Goal: Task Accomplishment & Management: Manage account settings

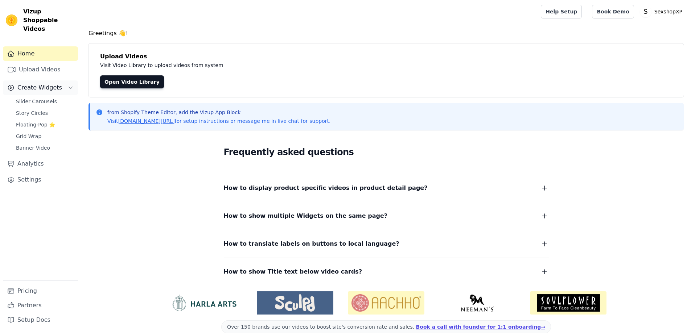
click at [43, 83] on span "Create Widgets" at bounding box center [39, 87] width 45 height 9
click at [36, 83] on span "Create Widgets" at bounding box center [39, 87] width 45 height 9
click at [117, 84] on link "Open Video Library" at bounding box center [132, 81] width 64 height 13
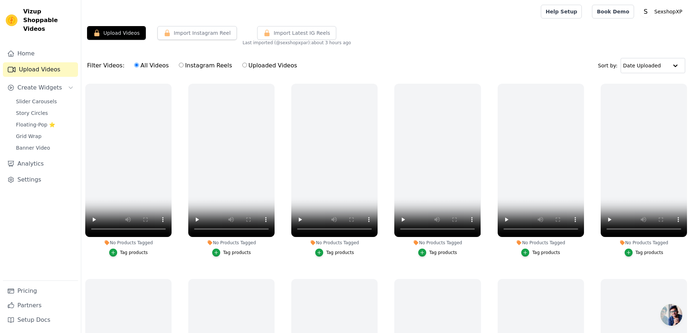
click at [242, 66] on input "Uploaded Videos" at bounding box center [244, 65] width 5 height 5
radio input "true"
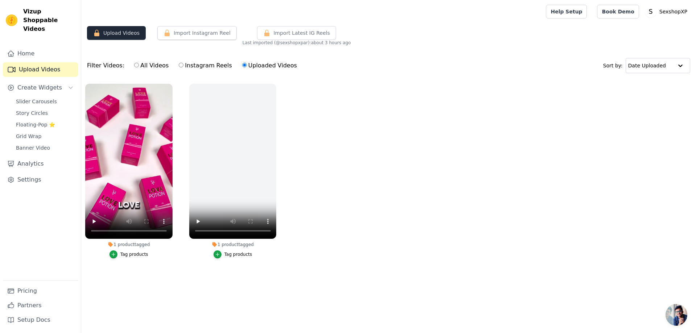
click at [133, 36] on button "Upload Videos" at bounding box center [116, 33] width 59 height 14
click at [128, 30] on button "Upload Videos" at bounding box center [116, 33] width 59 height 14
click at [159, 30] on button "Import Instagram Reel" at bounding box center [196, 33] width 79 height 14
click at [115, 34] on button "Upload Videos" at bounding box center [116, 33] width 59 height 14
click at [40, 47] on link "Home" at bounding box center [40, 53] width 75 height 15
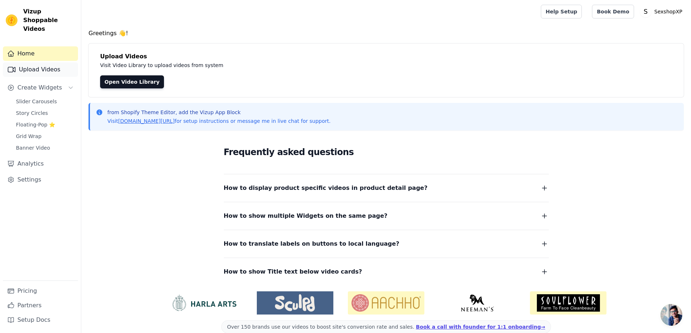
click at [36, 62] on link "Upload Videos" at bounding box center [40, 69] width 75 height 15
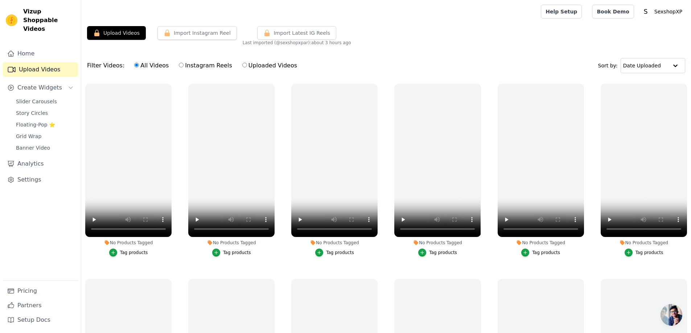
click at [242, 65] on input "Uploaded Videos" at bounding box center [244, 65] width 5 height 5
radio input "true"
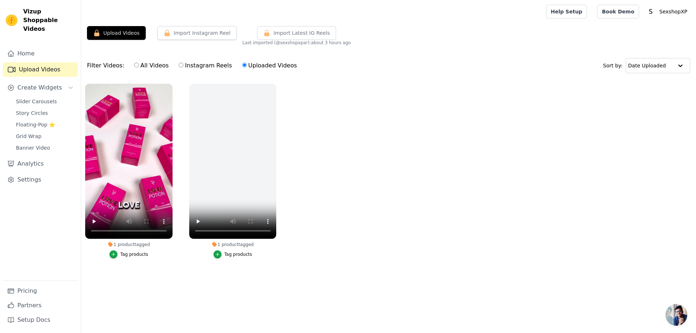
click at [134, 68] on label "All Videos" at bounding box center [151, 65] width 35 height 9
click at [134, 67] on input "All Videos" at bounding box center [136, 65] width 5 height 5
radio input "true"
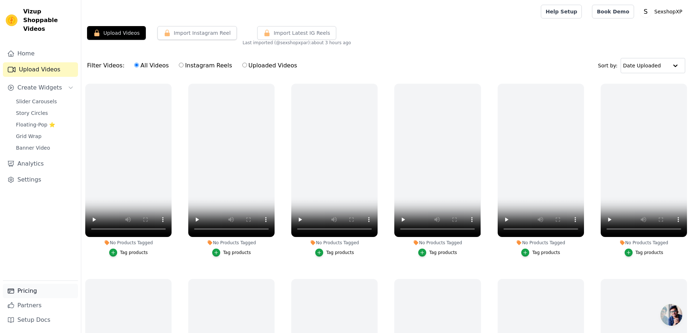
click at [46, 295] on link "Pricing" at bounding box center [40, 291] width 75 height 15
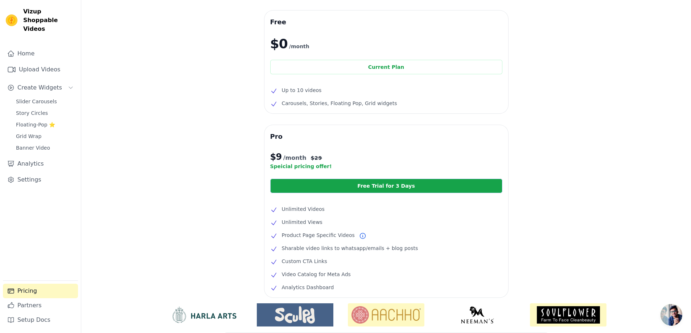
scroll to position [75, 0]
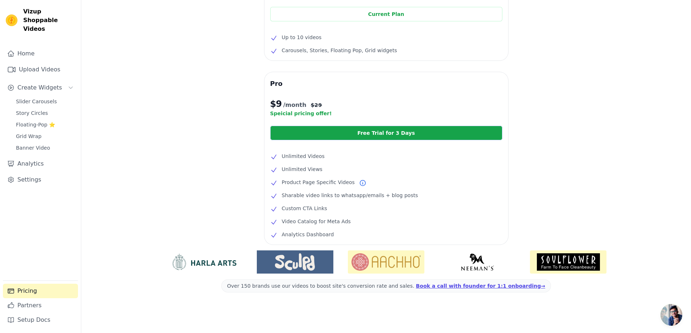
click at [359, 184] on icon at bounding box center [362, 183] width 7 height 7
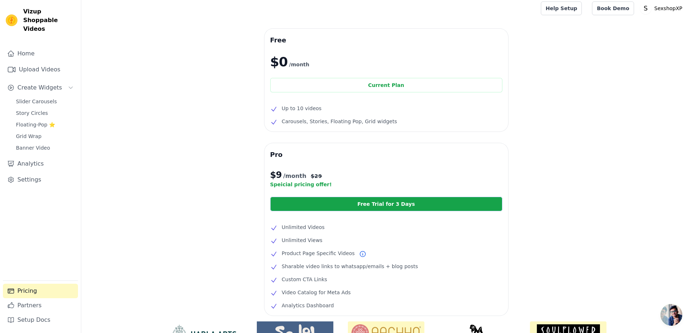
scroll to position [0, 0]
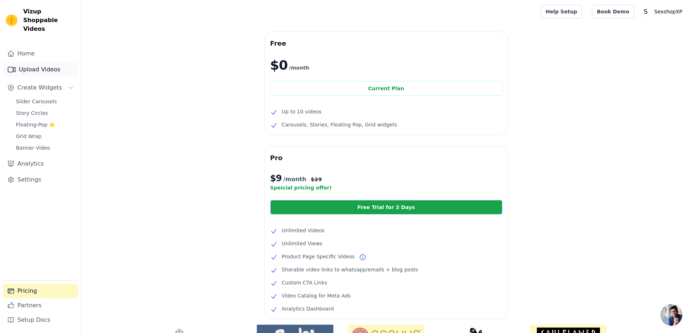
click at [35, 64] on link "Upload Videos" at bounding box center [40, 69] width 75 height 15
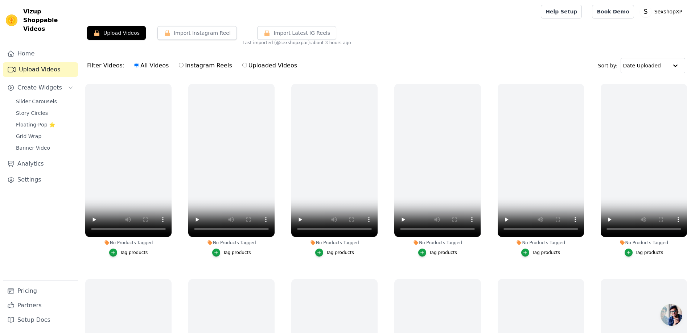
click at [200, 69] on label "Instagram Reels" at bounding box center [205, 65] width 54 height 9
click at [184, 67] on input "Instagram Reels" at bounding box center [181, 65] width 5 height 5
radio input "true"
click at [648, 69] on input "text" at bounding box center [645, 65] width 45 height 15
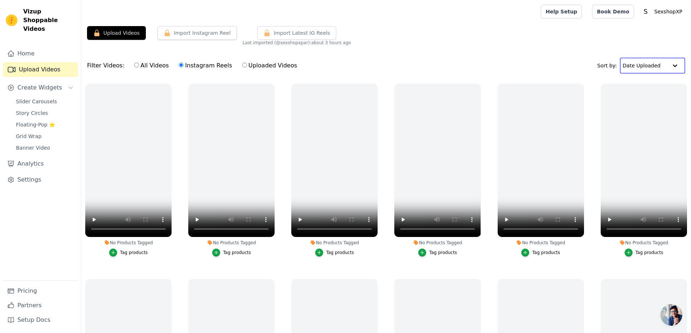
click at [553, 50] on div "Upload Videos Import Instagram Reel Import Latest Instagram Reels Import Latest…" at bounding box center [386, 208] width 610 height 364
click at [276, 31] on span "Import Latest IG Reels" at bounding box center [301, 32] width 57 height 7
click at [25, 177] on link "Settings" at bounding box center [40, 180] width 75 height 15
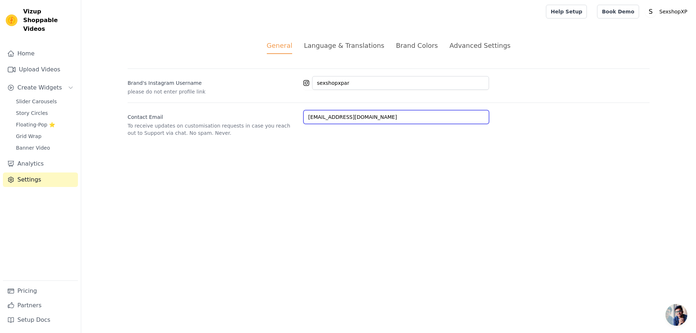
click at [373, 122] on input "tiendaxpar@gmail.com" at bounding box center [397, 117] width 186 height 14
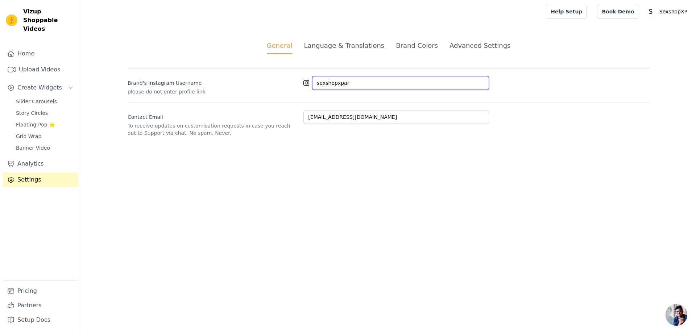
drag, startPoint x: 368, startPoint y: 86, endPoint x: 283, endPoint y: 86, distance: 84.9
click at [294, 85] on div "Brand's Instagram Username please do not enter profile link sexshopxpar" at bounding box center [389, 82] width 522 height 27
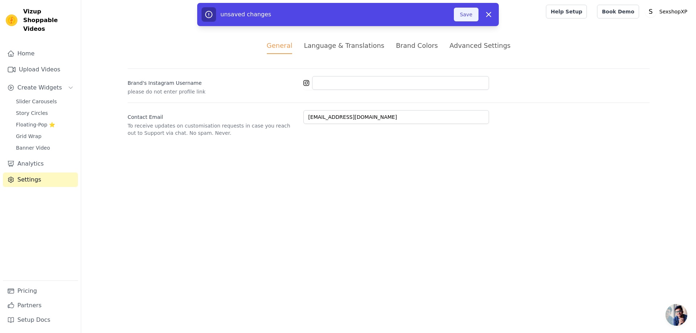
click at [461, 17] on button "Save" at bounding box center [466, 15] width 25 height 14
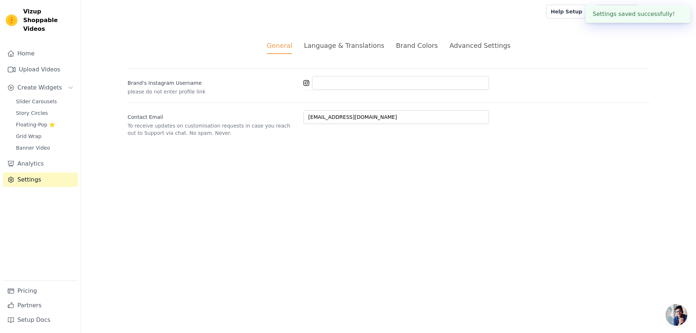
click at [367, 45] on div "Language & Translations" at bounding box center [344, 46] width 81 height 10
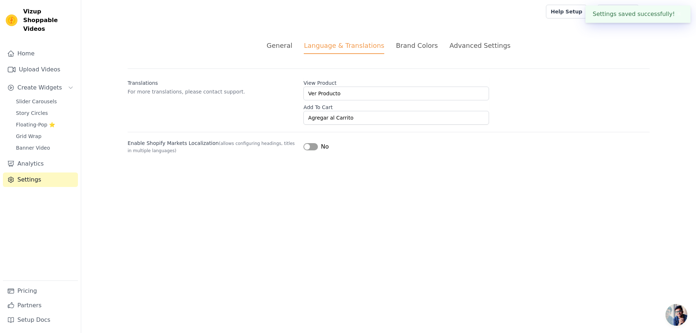
click at [405, 49] on div "Brand Colors" at bounding box center [417, 46] width 42 height 10
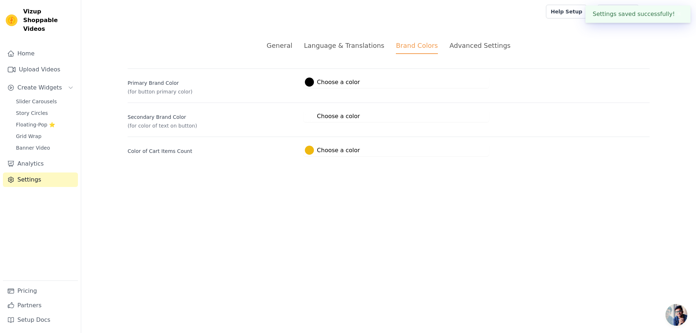
click at [450, 45] on div "Advanced Settings" at bounding box center [480, 46] width 61 height 10
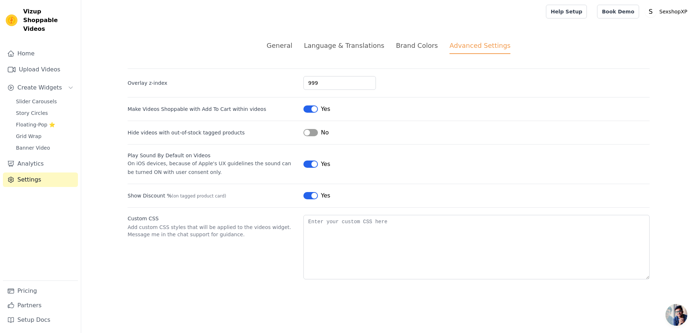
drag, startPoint x: 694, startPoint y: 330, endPoint x: 686, endPoint y: 329, distance: 8.5
click at [686, 297] on html "Vizup Shoppable Videos Home Upload Videos Create Widgets Slider Carousels Story…" at bounding box center [348, 148] width 696 height 297
click at [670, 322] on span "Chat abierto" at bounding box center [677, 315] width 22 height 22
click at [675, 316] on span "Chat abierto" at bounding box center [677, 315] width 22 height 22
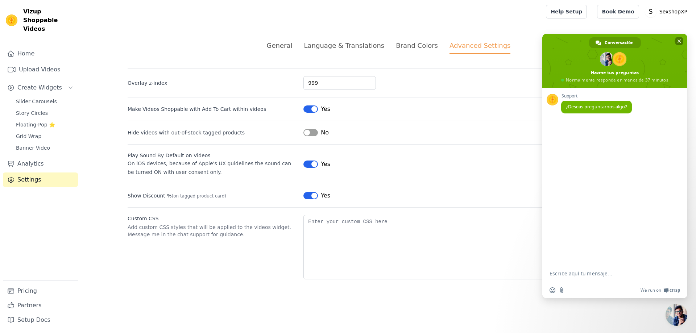
click at [680, 41] on span "Cerrar el chat" at bounding box center [680, 42] width 4 height 4
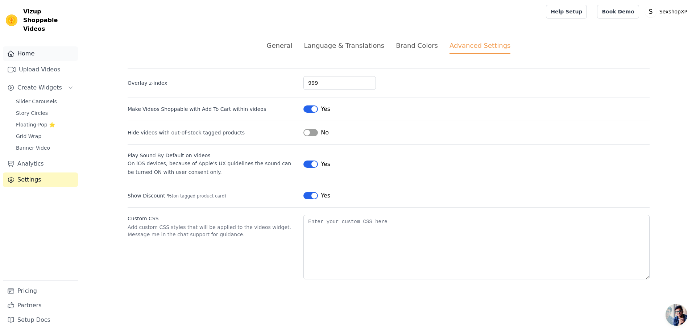
click at [23, 46] on link "Home" at bounding box center [40, 53] width 75 height 15
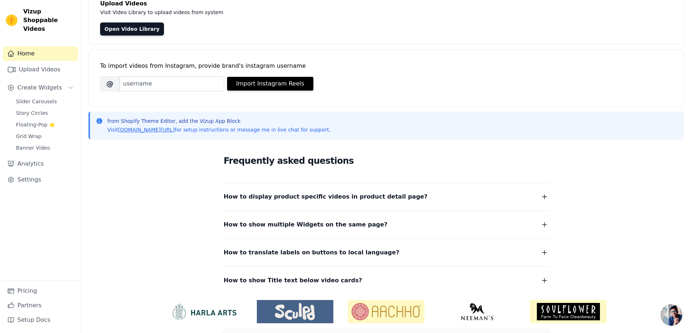
scroll to position [37, 0]
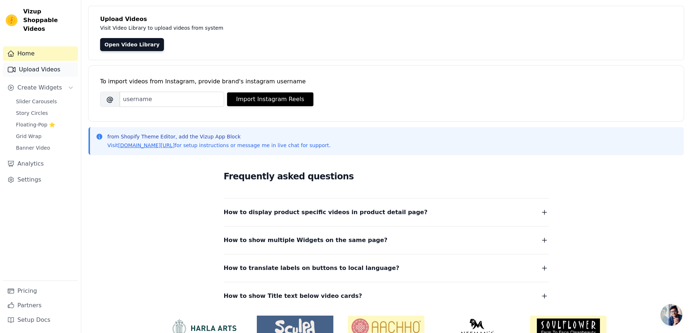
click at [61, 62] on link "Upload Videos" at bounding box center [40, 69] width 75 height 15
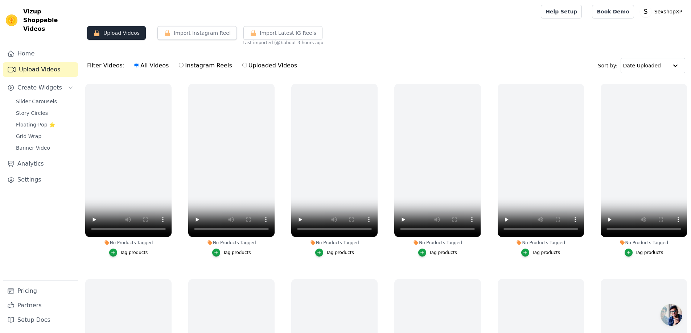
click at [95, 32] on icon "button" at bounding box center [96, 33] width 5 height 7
click at [96, 32] on icon "button" at bounding box center [96, 32] width 7 height 7
drag, startPoint x: 258, startPoint y: 34, endPoint x: 254, endPoint y: 34, distance: 4.4
click at [260, 34] on span "Import Latest IG Reels" at bounding box center [288, 32] width 57 height 7
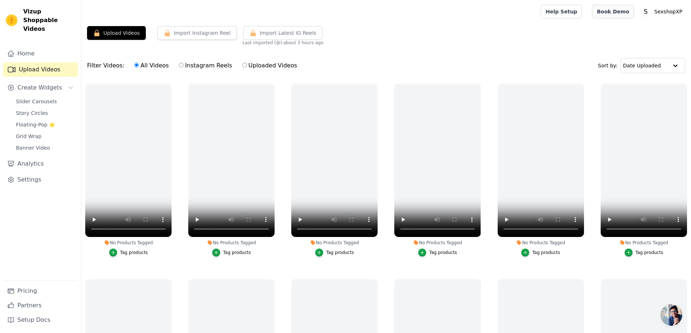
click at [614, 9] on link "Book Demo" at bounding box center [613, 12] width 42 height 14
click at [33, 292] on link "Pricing" at bounding box center [40, 291] width 75 height 15
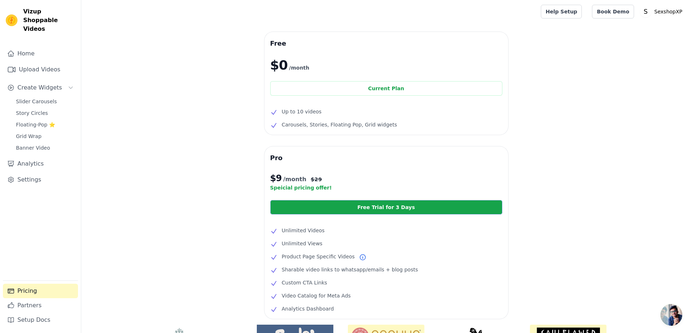
click at [301, 203] on link "Free Trial for 3 Days" at bounding box center [386, 207] width 232 height 15
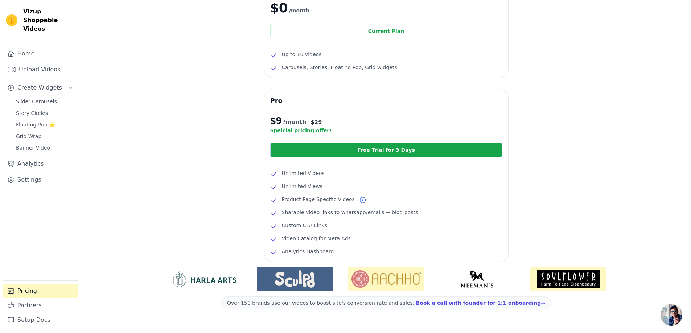
scroll to position [73, 0]
